Goal: Information Seeking & Learning: Learn about a topic

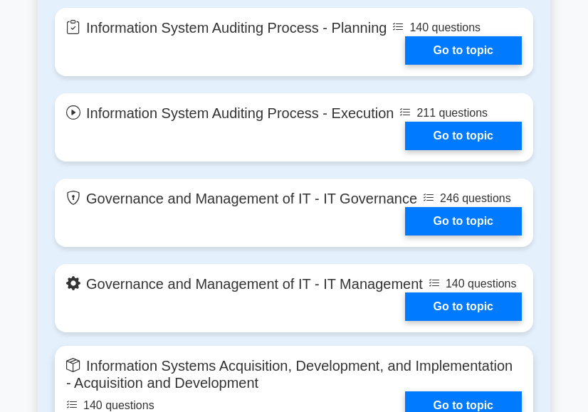
scroll to position [1201, 0]
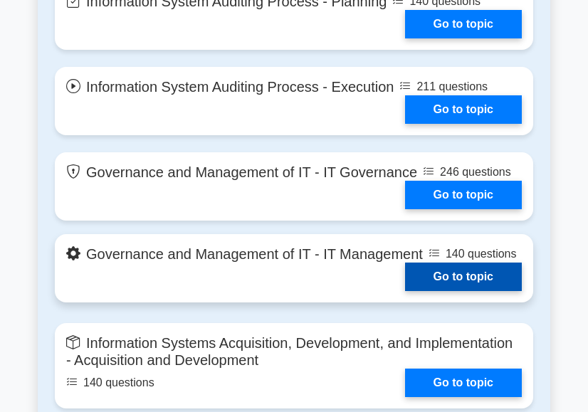
click at [405, 263] on link "Go to topic" at bounding box center [463, 277] width 117 height 28
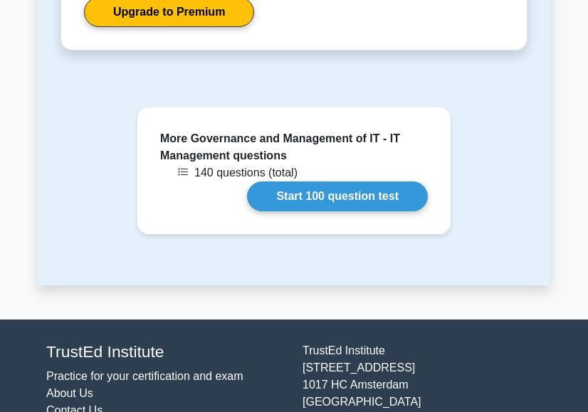
scroll to position [1307, 0]
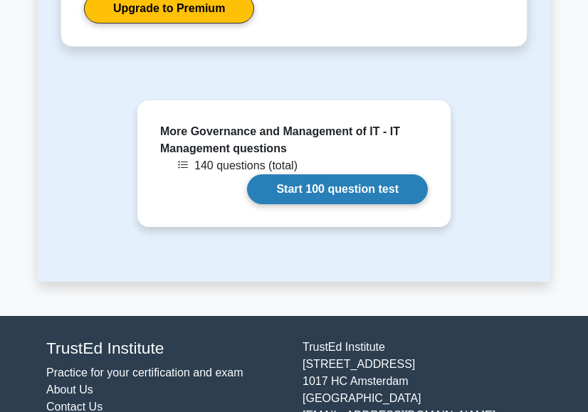
click at [283, 174] on link "Start 100 question test" at bounding box center [337, 189] width 181 height 30
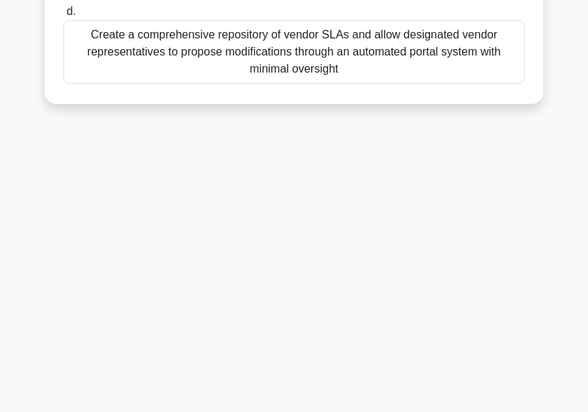
scroll to position [133, 0]
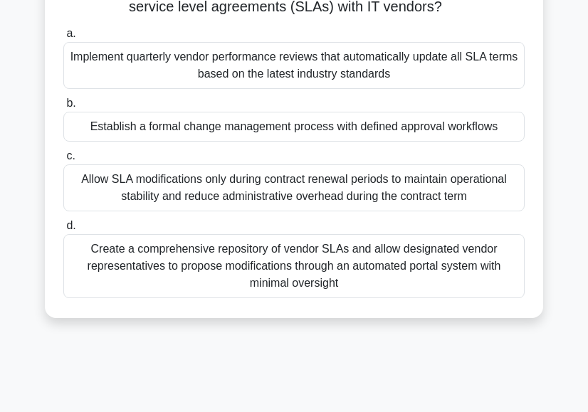
click at [172, 152] on label "c. Allow SLA modifications only during contract renewal periods to maintain ope…" at bounding box center [293, 179] width 461 height 64
click at [63, 152] on input "c. Allow SLA modifications only during contract renewal periods to maintain ope…" at bounding box center [63, 156] width 0 height 9
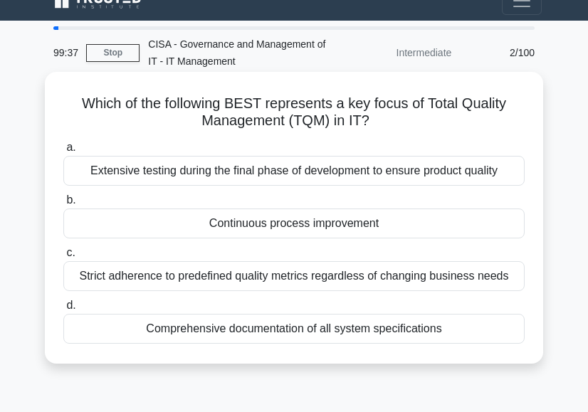
scroll to position [0, 0]
